Goal: Navigation & Orientation: Go to known website

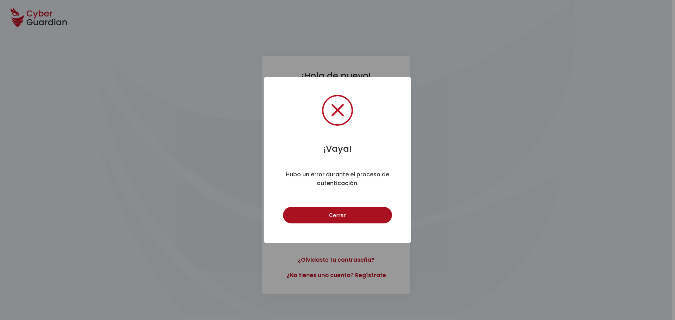
click at [333, 217] on button "Cerrar" at bounding box center [337, 215] width 109 height 17
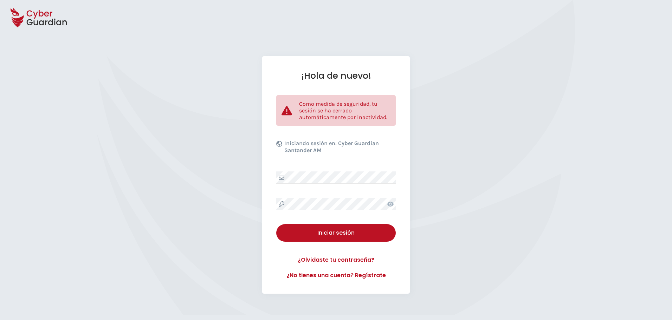
click at [274, 204] on div "¡Hola de nuevo! Como medida de seguridad, tu sesión se ha cerrado automáticamen…" at bounding box center [336, 175] width 148 height 238
